Goal: Information Seeking & Learning: Learn about a topic

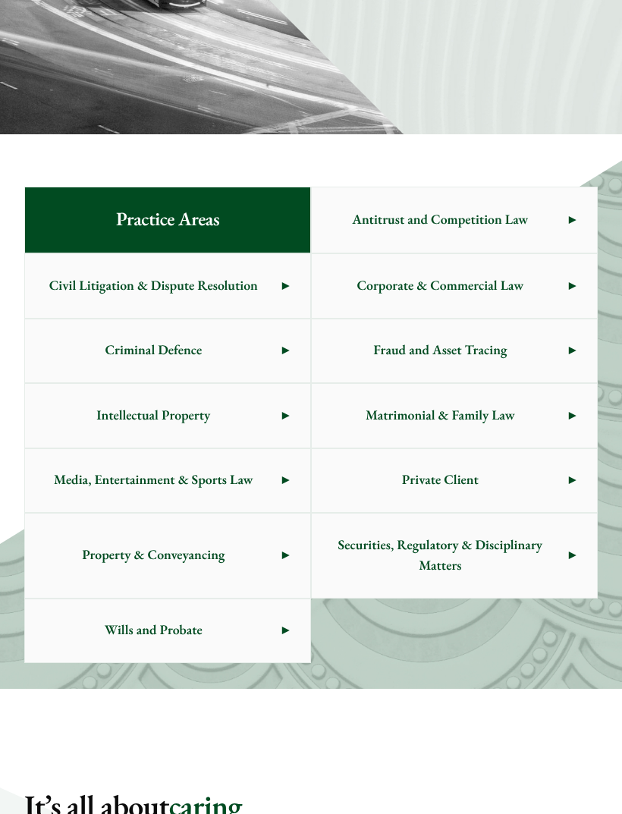
scroll to position [505, 0]
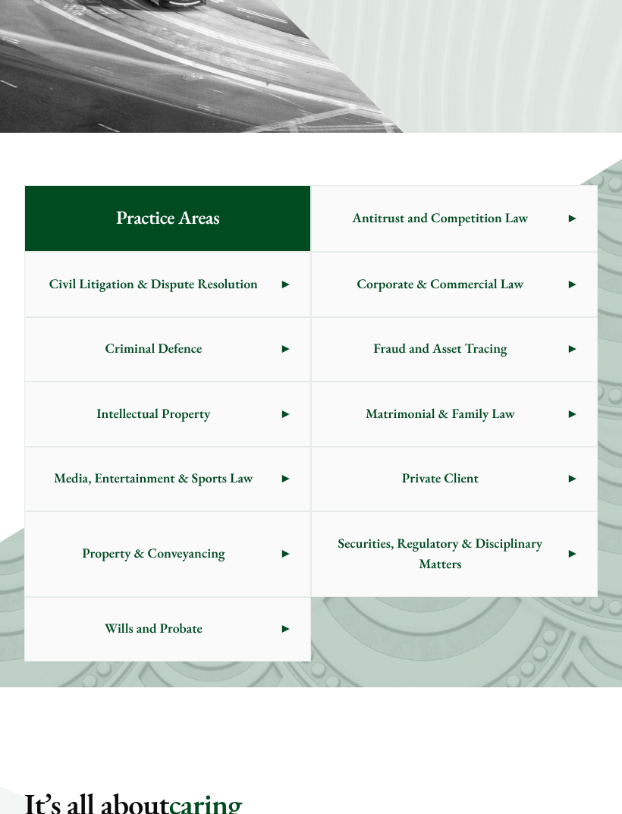
click at [160, 328] on span "Criminal Defence" at bounding box center [153, 350] width 257 height 64
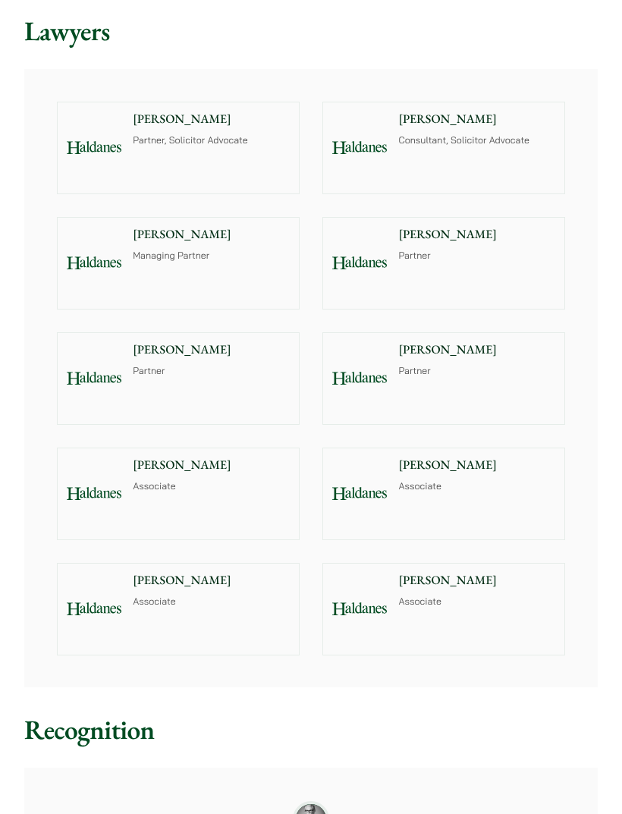
scroll to position [1495, 0]
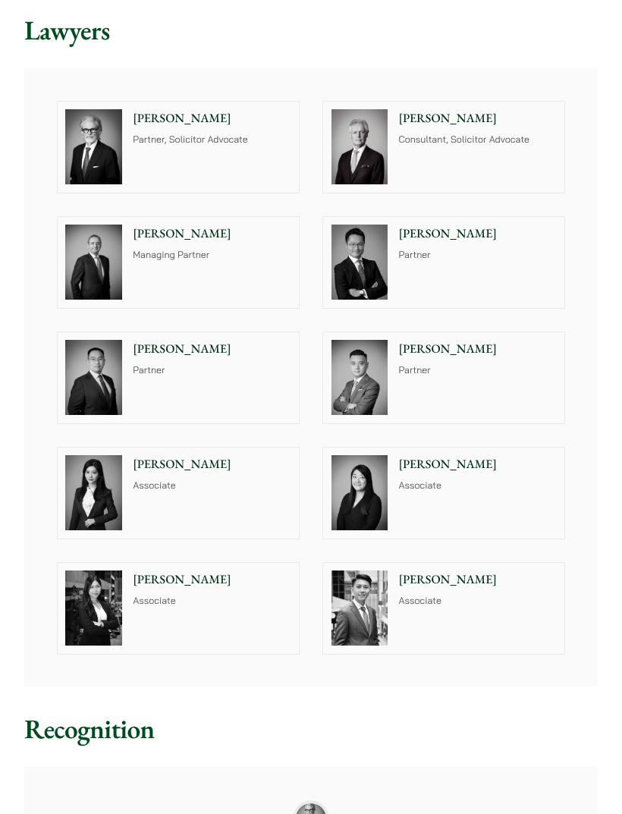
click at [159, 134] on p "Partner, Solicitor Advocate" at bounding box center [212, 141] width 158 height 14
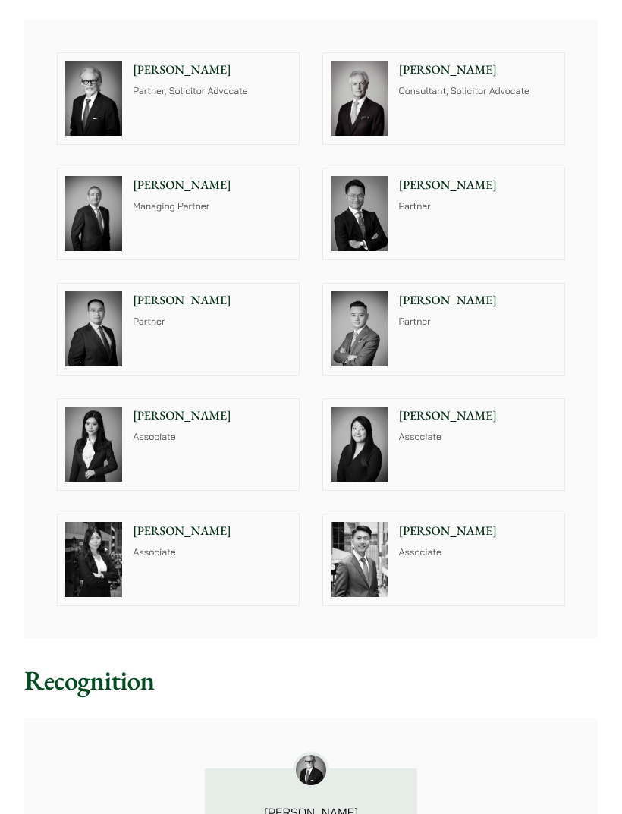
click at [490, 86] on p "Consultant, Solicitor Advocate" at bounding box center [477, 92] width 158 height 14
click at [170, 191] on p "[PERSON_NAME]" at bounding box center [212, 185] width 158 height 18
click at [510, 249] on div "Felix Ng Partner" at bounding box center [480, 213] width 168 height 91
click at [170, 212] on div "Andrew Powner Managing Partner" at bounding box center [214, 213] width 168 height 91
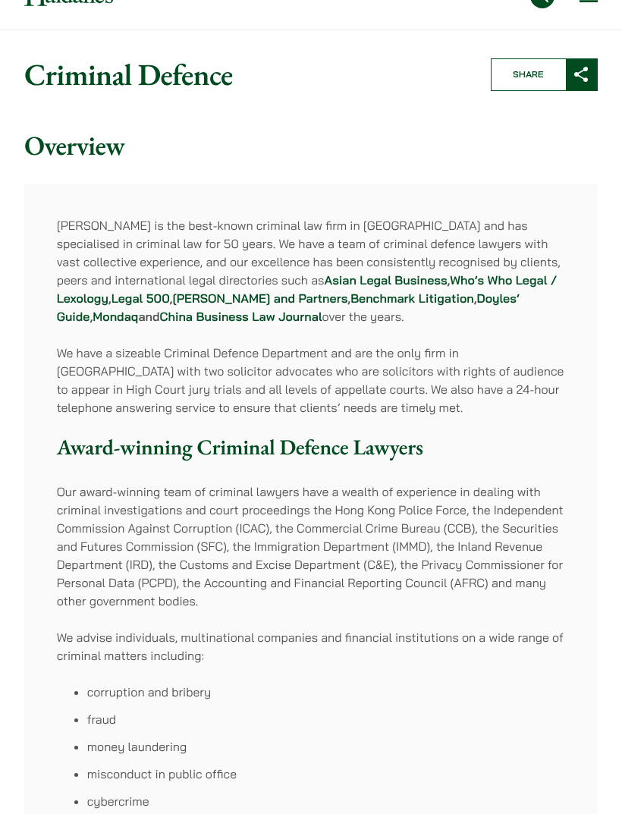
scroll to position [0, 0]
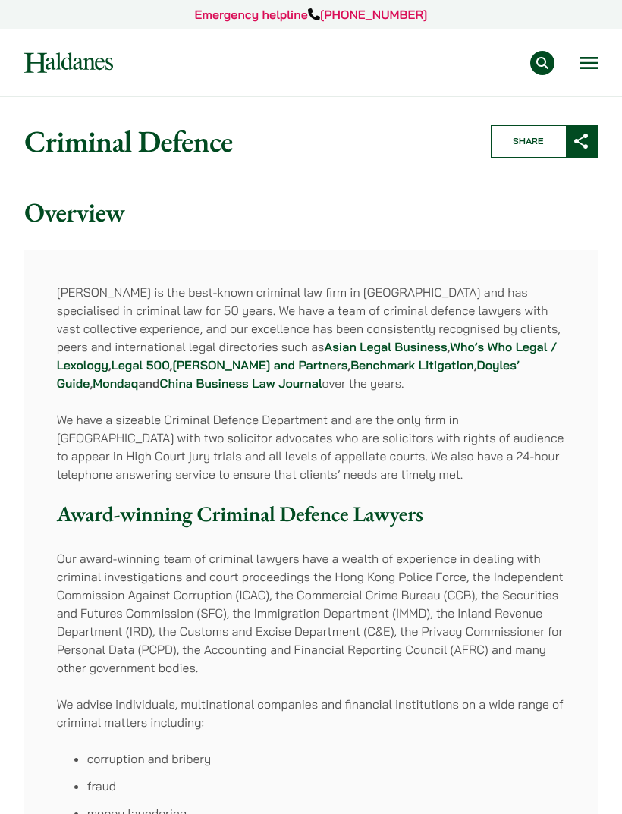
click at [596, 63] on button "Open menu" at bounding box center [589, 63] width 18 height 12
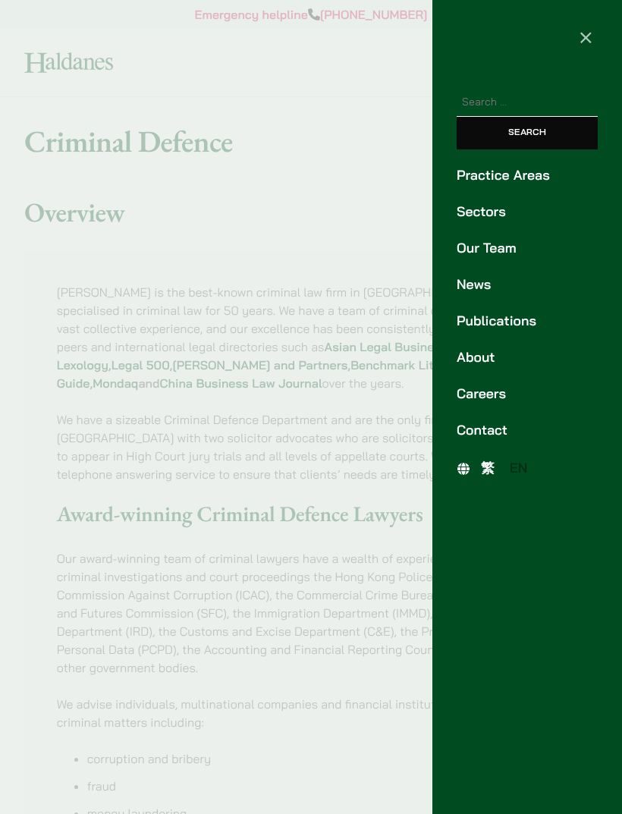
click at [479, 393] on link "Careers" at bounding box center [527, 394] width 141 height 20
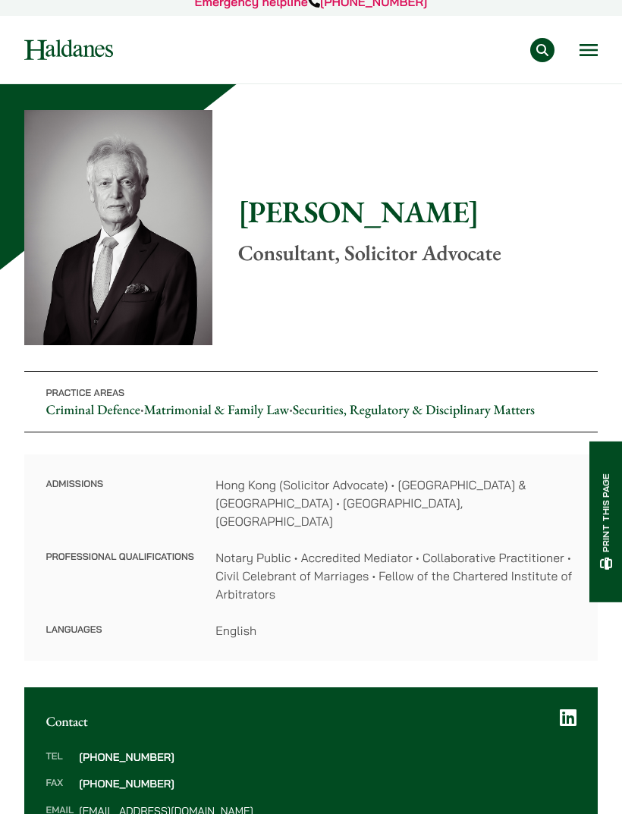
scroll to position [14, 0]
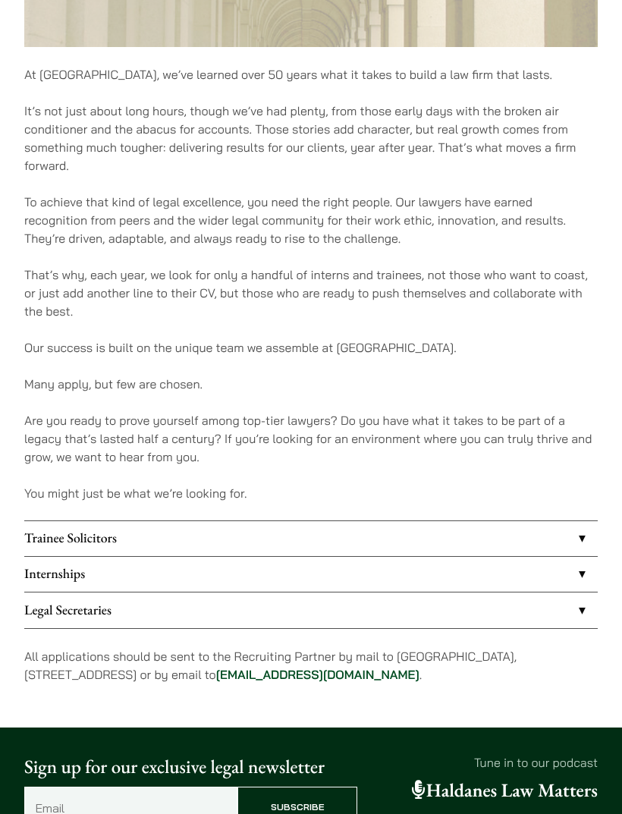
scroll to position [753, 0]
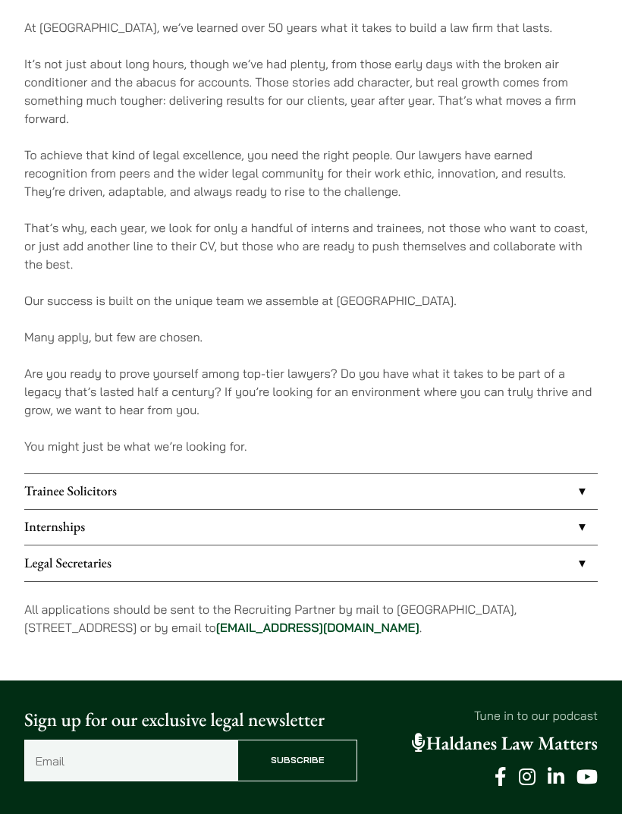
click at [544, 501] on link "Trainee Solicitors" at bounding box center [311, 491] width 574 height 35
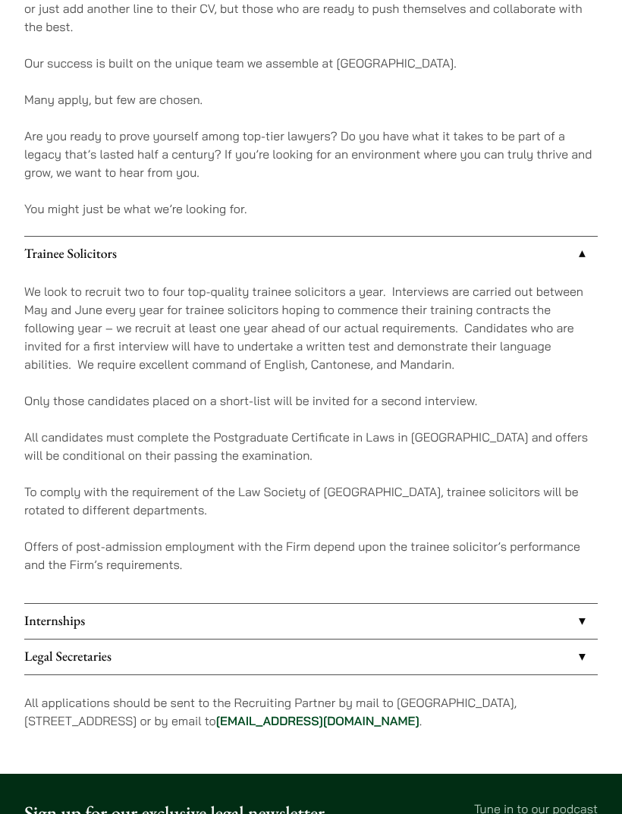
scroll to position [989, 0]
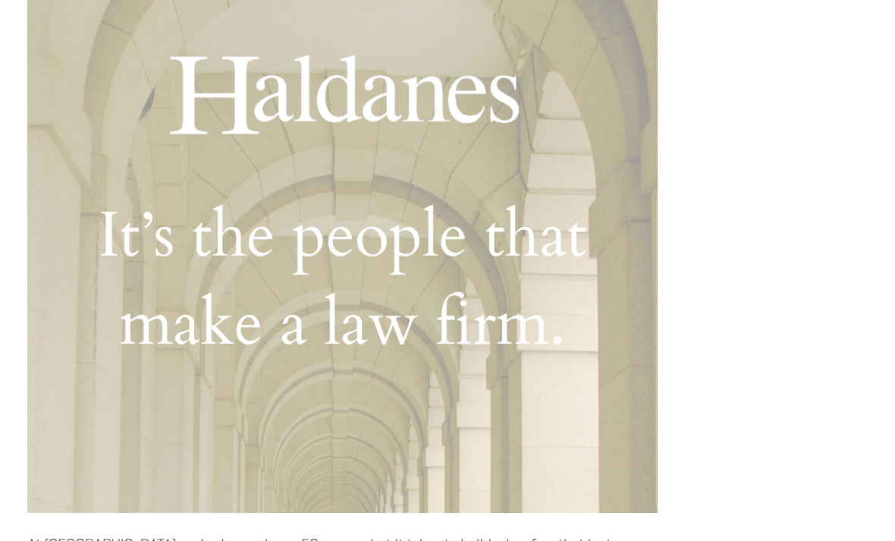
scroll to position [363, 0]
